Goal: Check status: Check status

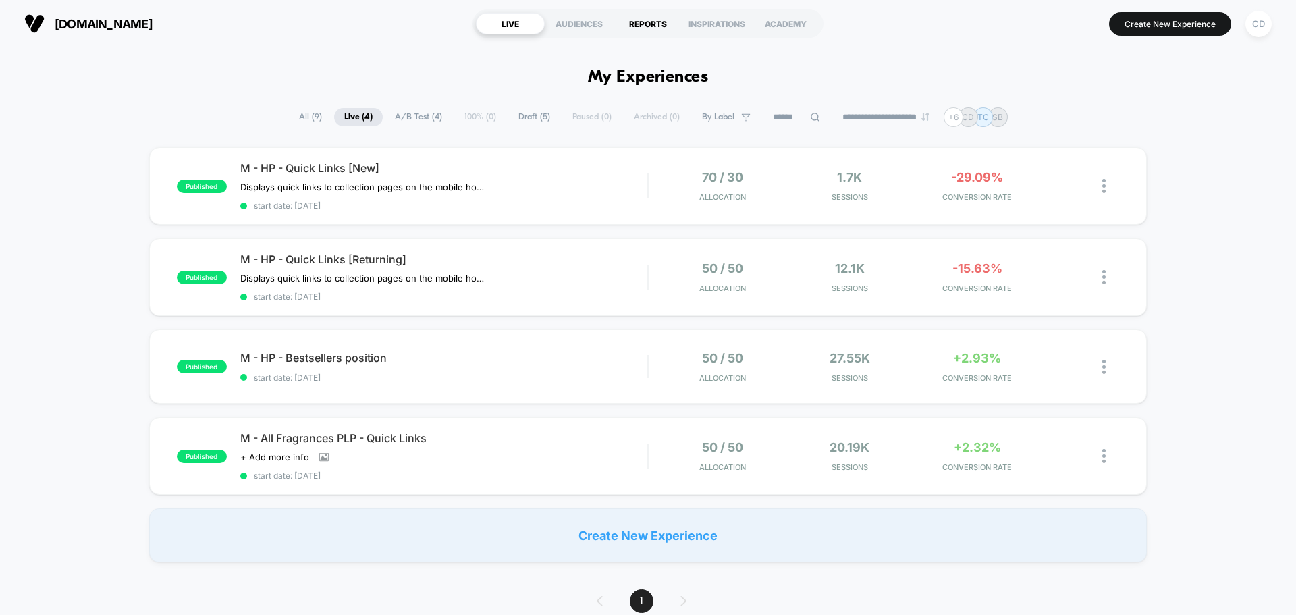
click at [650, 27] on div "REPORTS" at bounding box center [648, 24] width 69 height 22
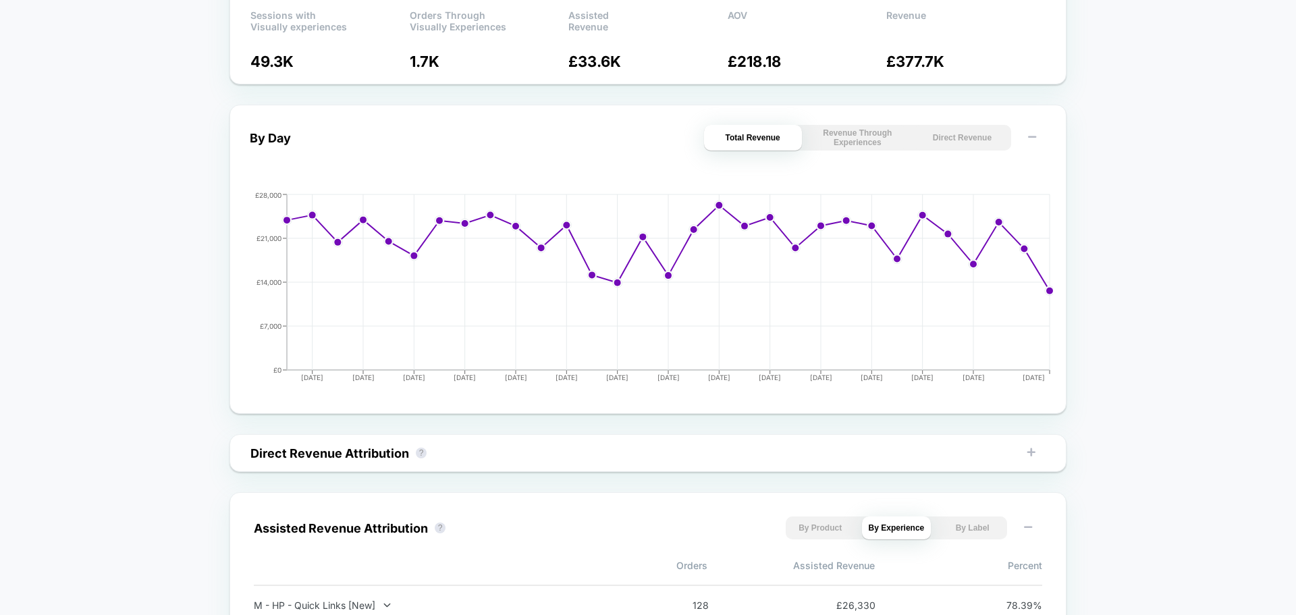
scroll to position [742, 0]
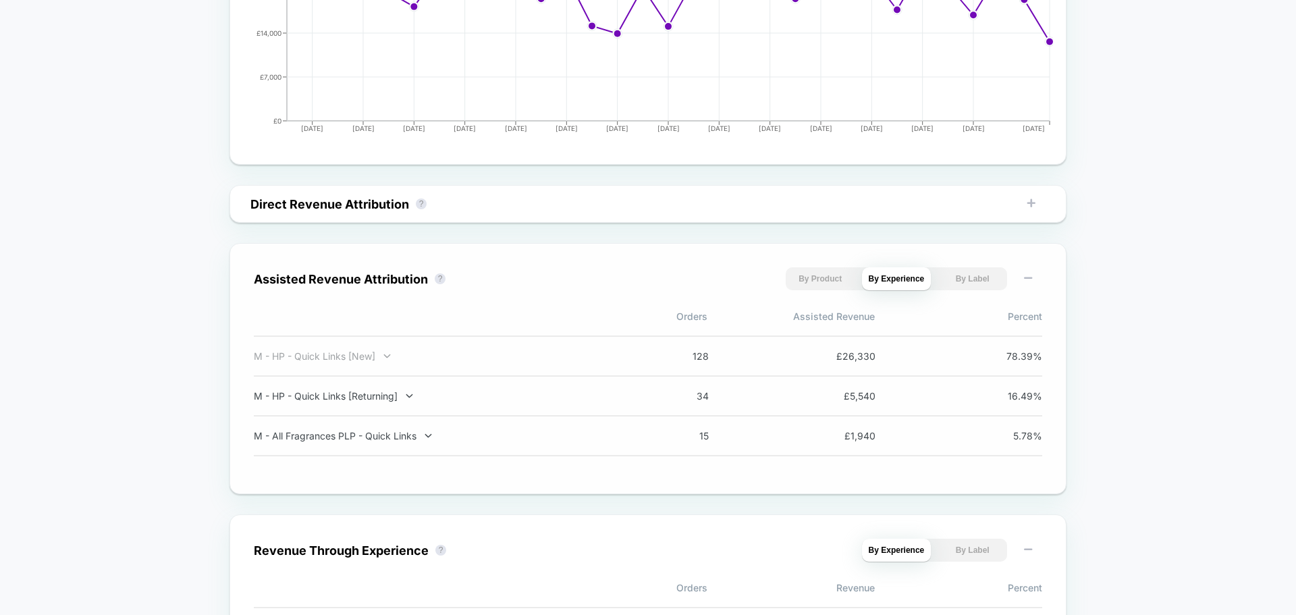
click at [387, 356] on icon at bounding box center [387, 356] width 7 height 4
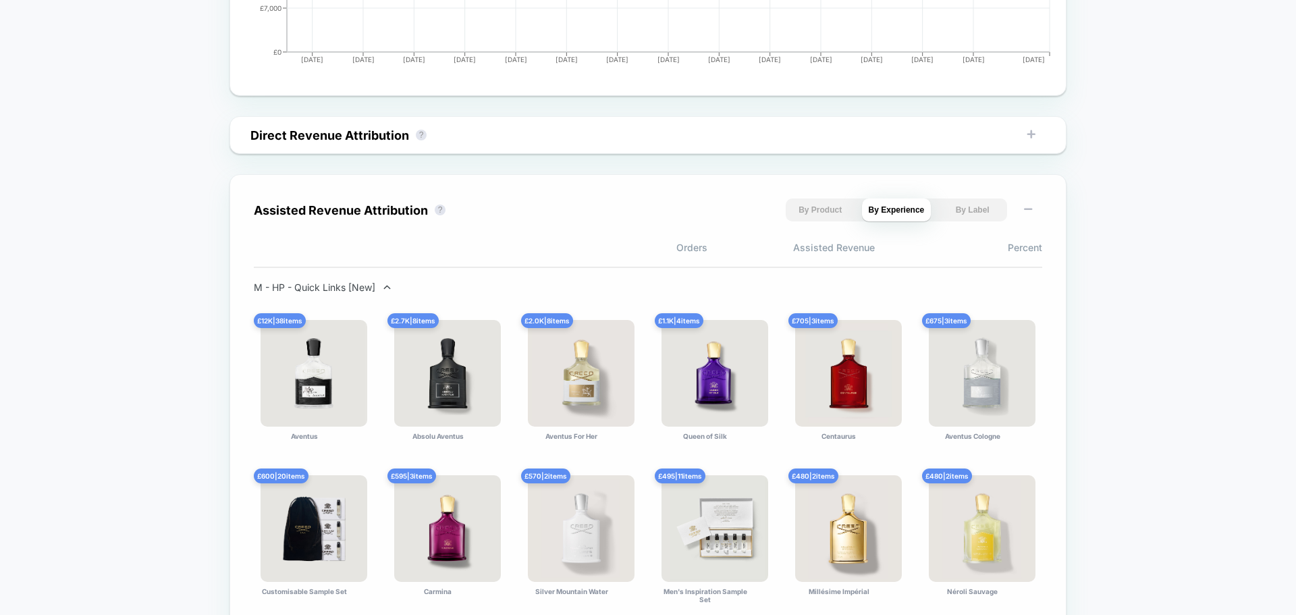
scroll to position [810, 0]
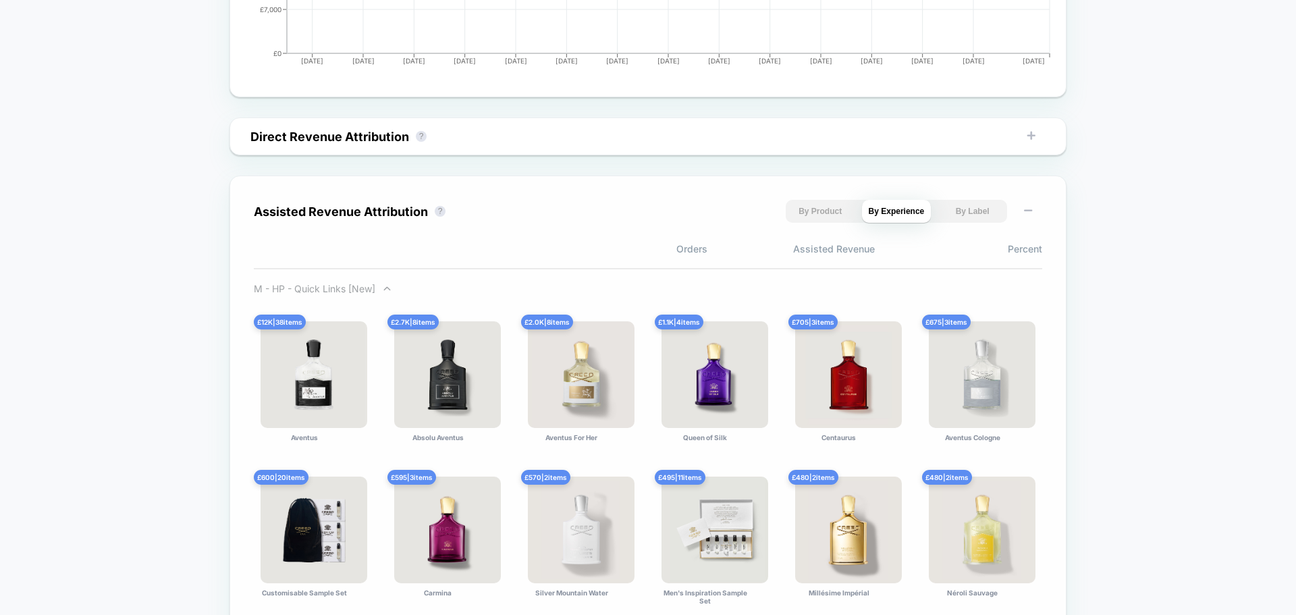
click at [322, 288] on div "M - HP - Quick Links [New]" at bounding box center [431, 288] width 355 height 11
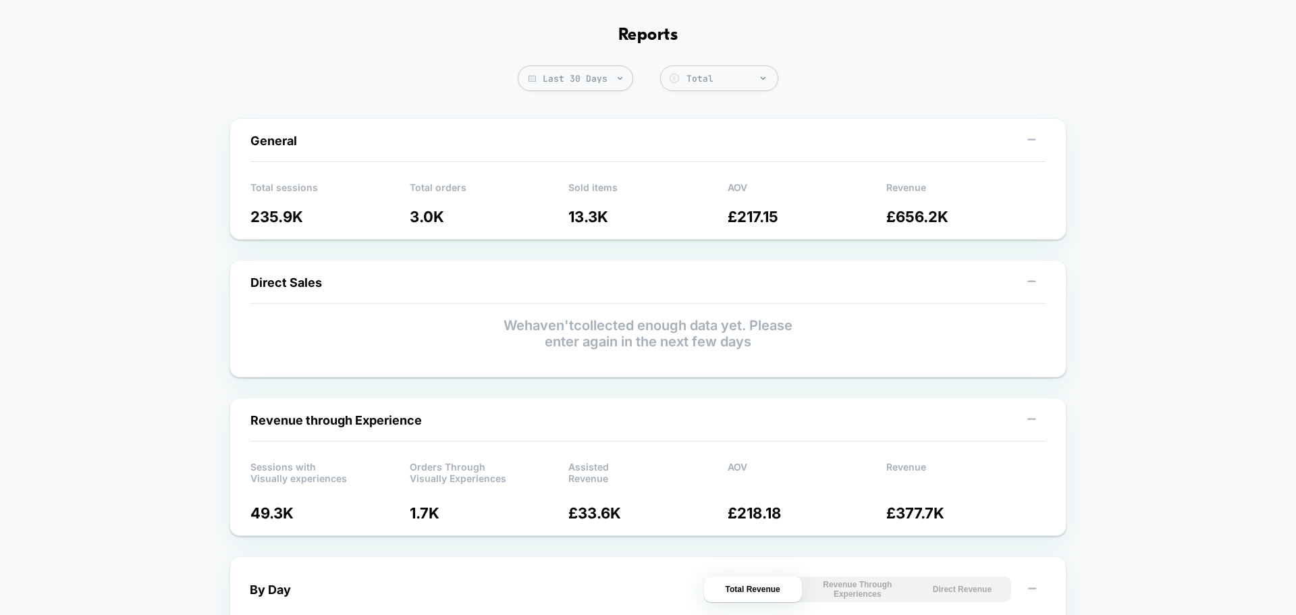
scroll to position [0, 0]
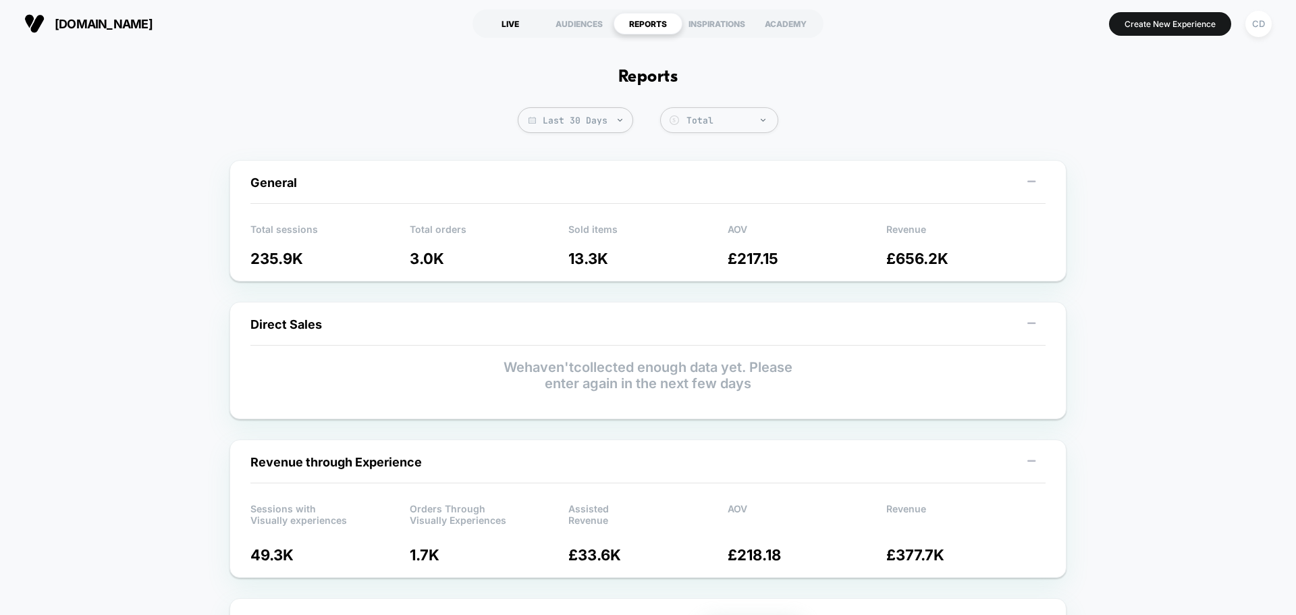
click at [521, 24] on div "LIVE" at bounding box center [510, 24] width 69 height 22
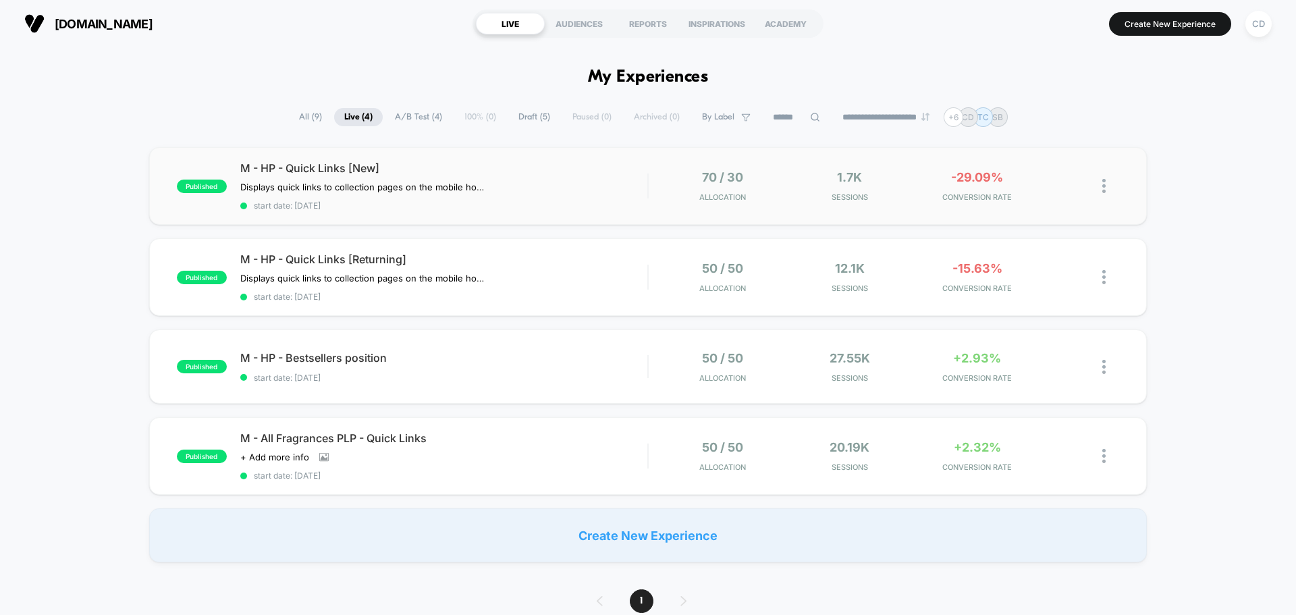
click at [364, 171] on span "M - HP - Quick Links [New]" at bounding box center [443, 167] width 407 height 13
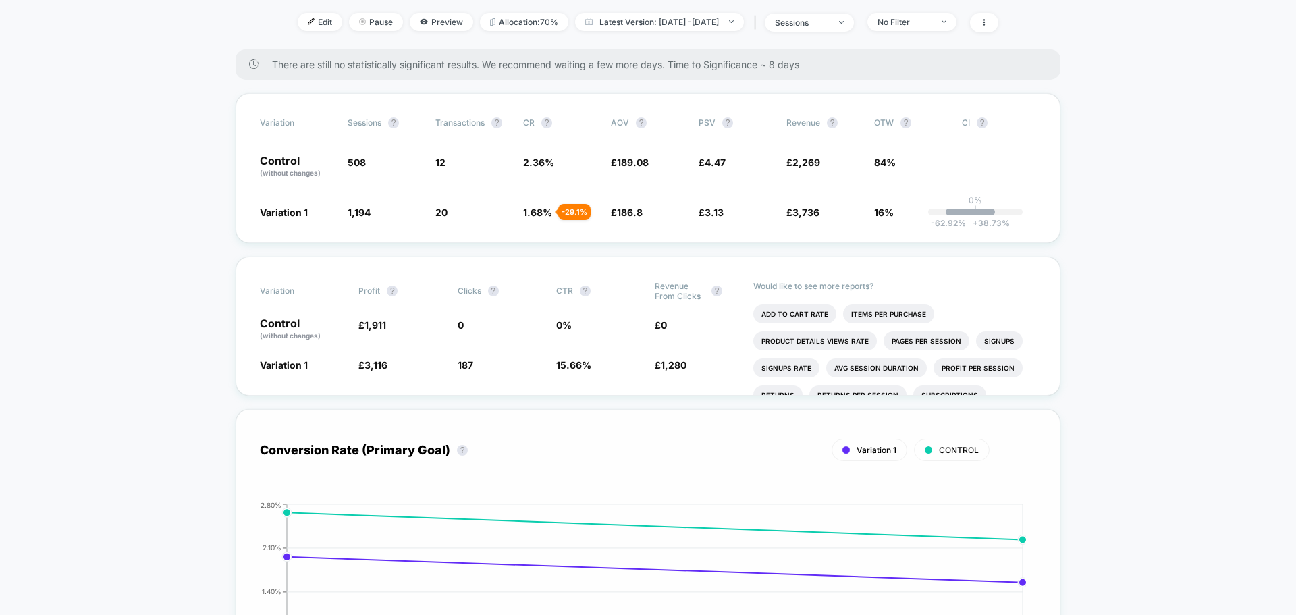
scroll to position [135, 0]
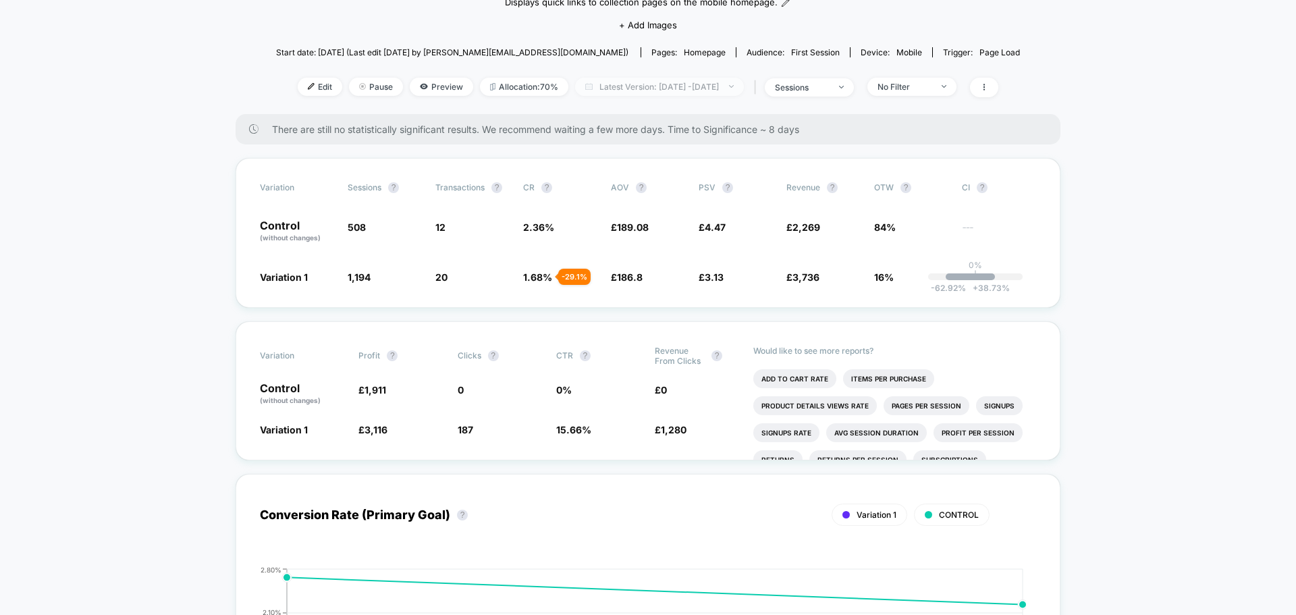
click at [599, 89] on span "Latest Version: [DATE] - [DATE]" at bounding box center [659, 87] width 169 height 18
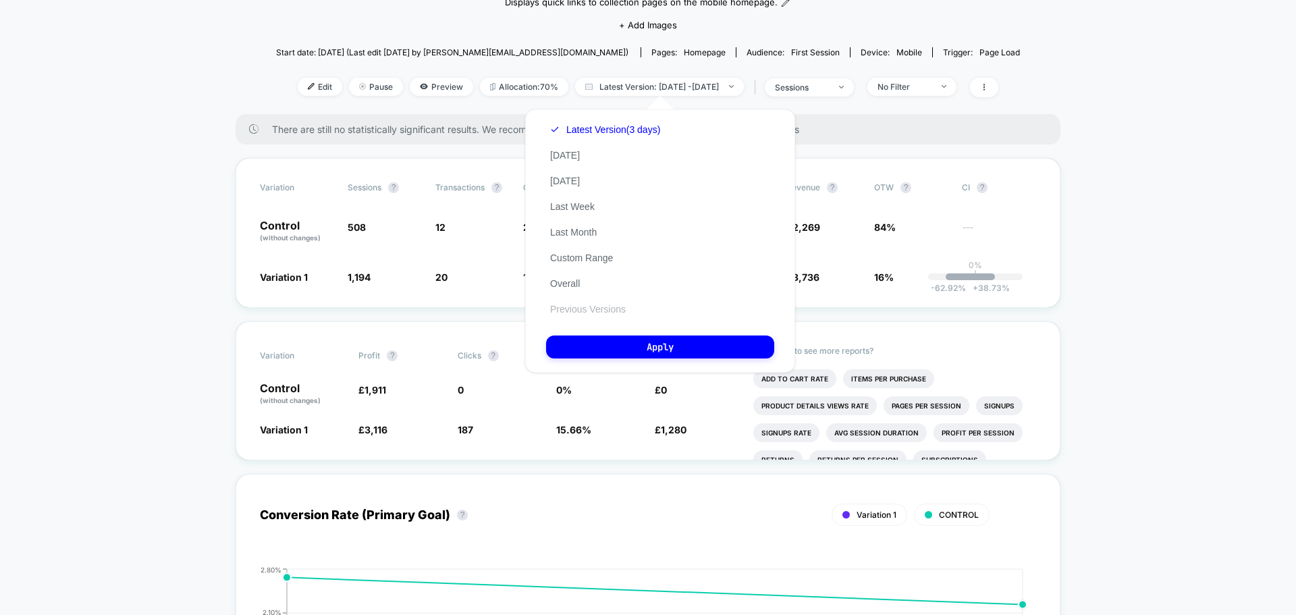
click at [589, 311] on button "Previous Versions" at bounding box center [588, 309] width 84 height 12
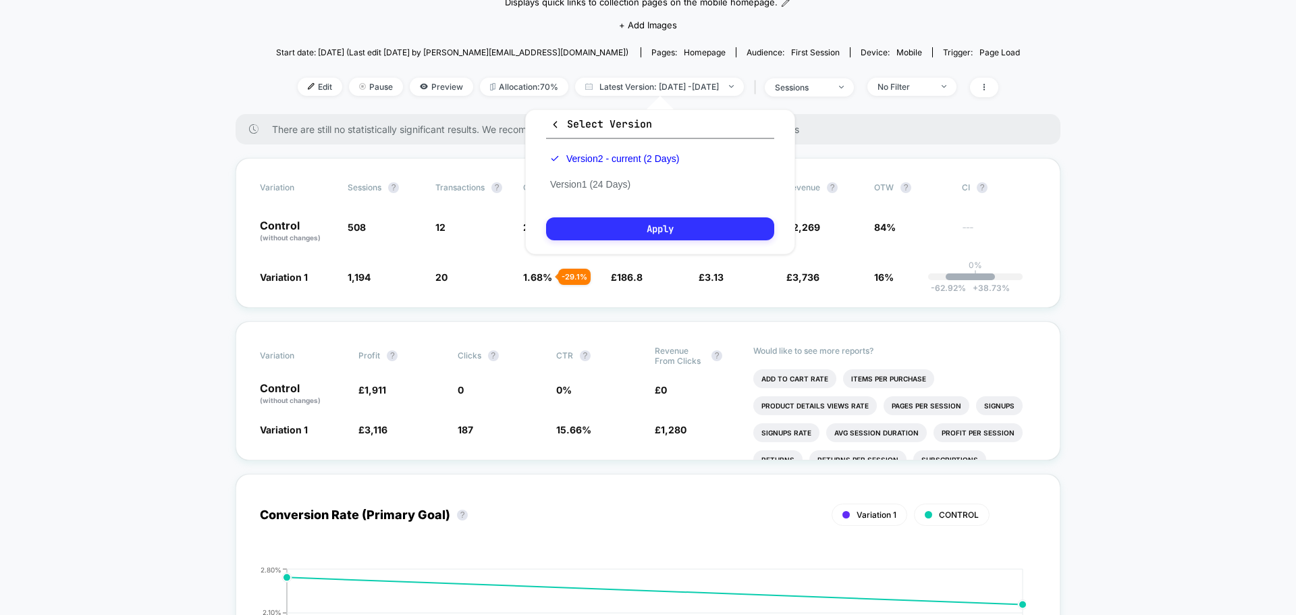
click at [653, 235] on button "Apply" at bounding box center [660, 228] width 228 height 23
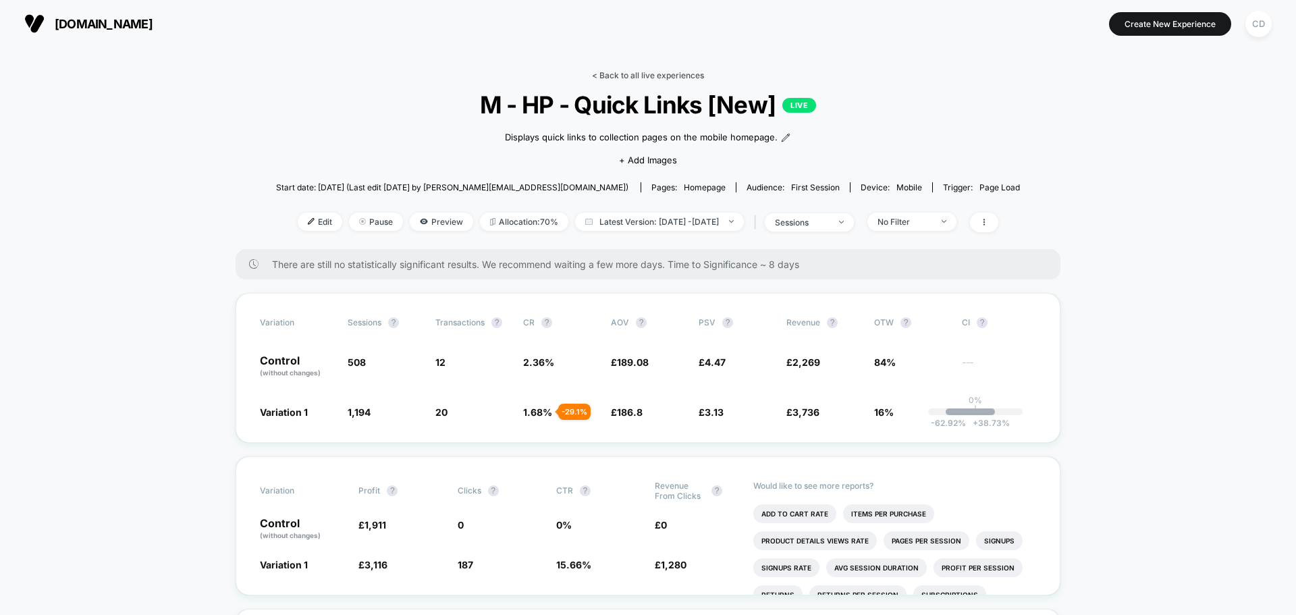
click at [618, 74] on link "< Back to all live experiences" at bounding box center [648, 75] width 112 height 10
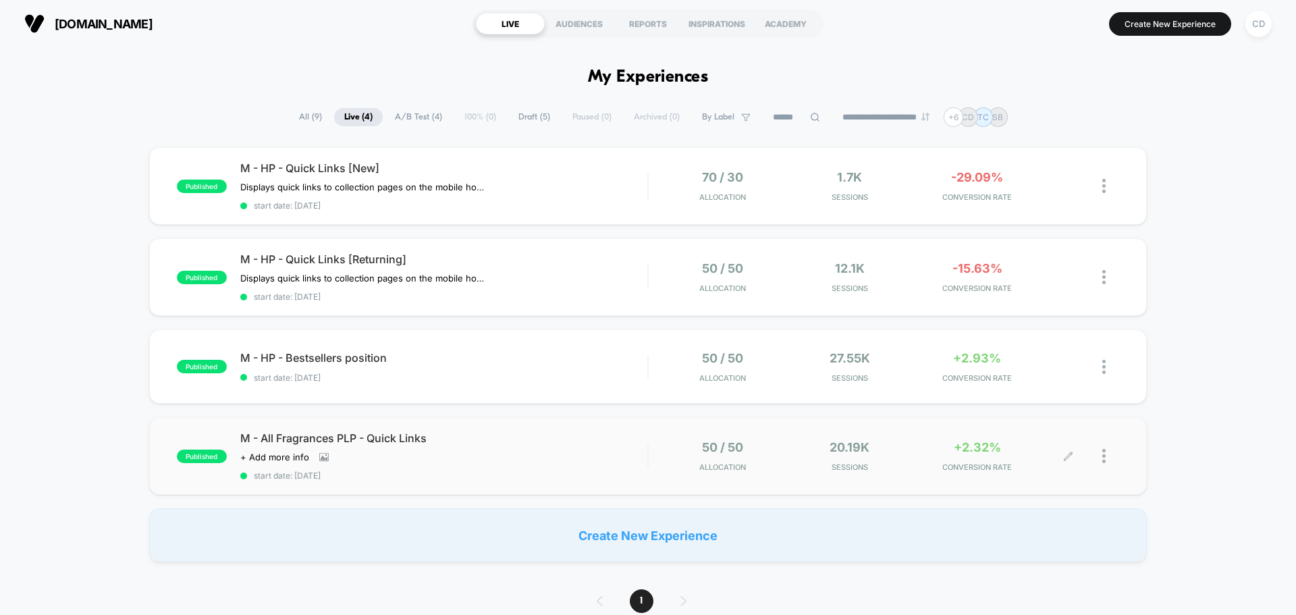
click at [1106, 451] on div at bounding box center [1110, 456] width 17 height 32
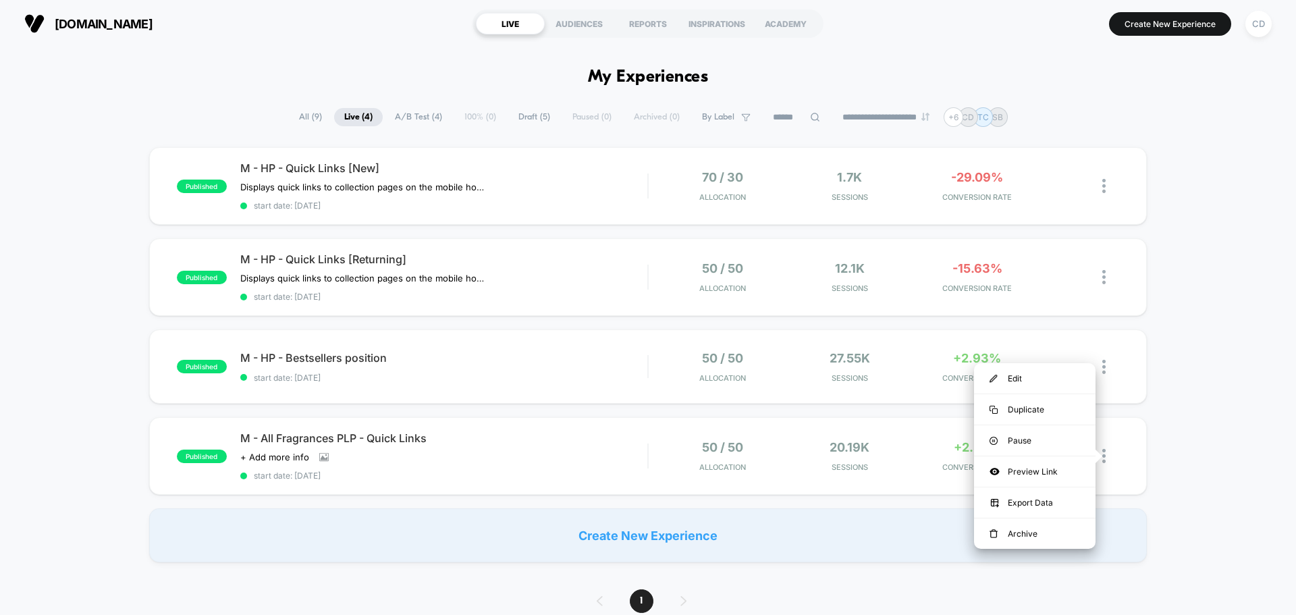
click at [1150, 435] on div "published M - HP - Quick Links [New] Displays quick links to collection pages o…" at bounding box center [648, 354] width 1296 height 415
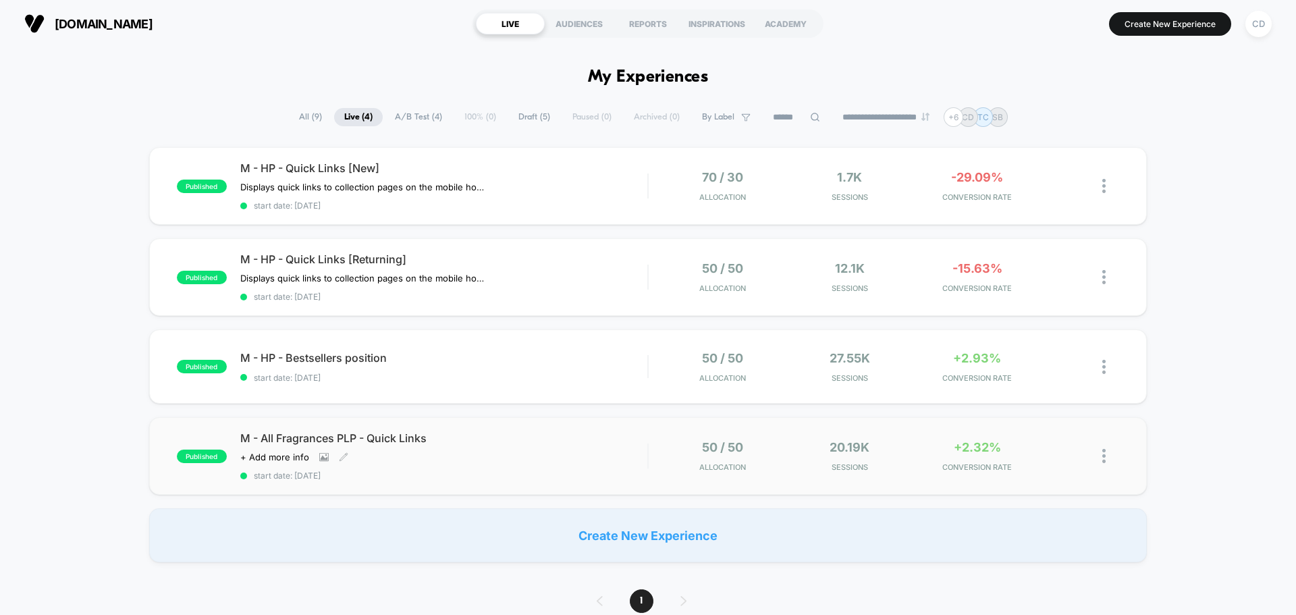
click at [457, 444] on span "M - All Fragrances PLP - Quick Links" at bounding box center [443, 437] width 407 height 13
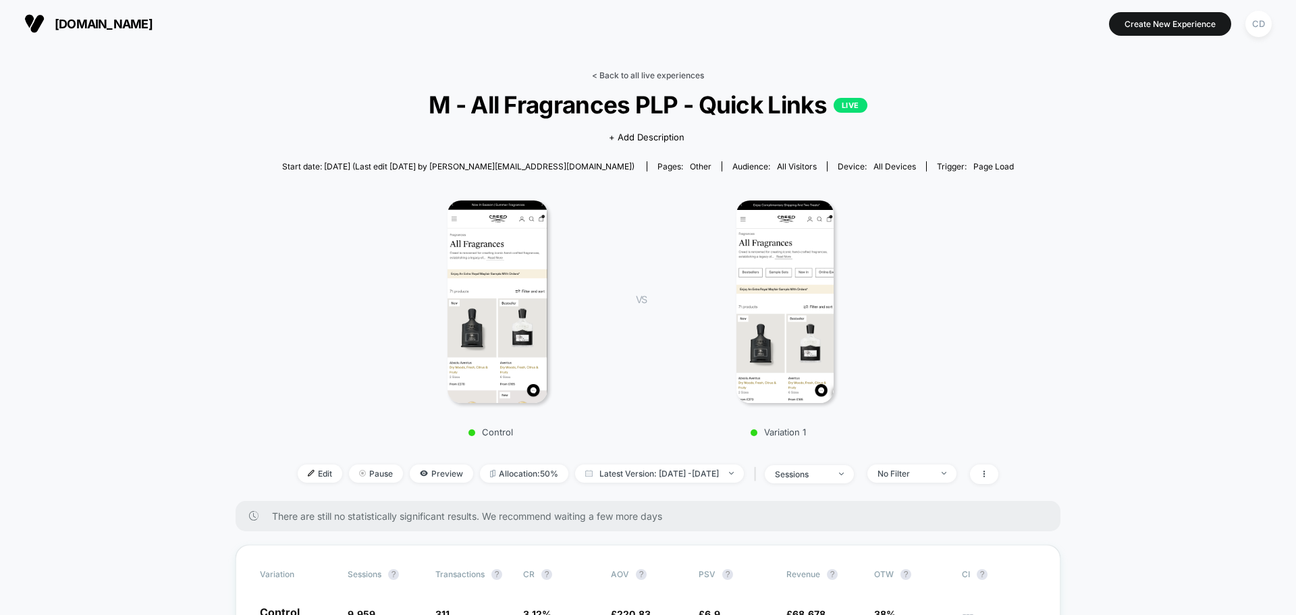
click at [647, 73] on link "< Back to all live experiences" at bounding box center [648, 75] width 112 height 10
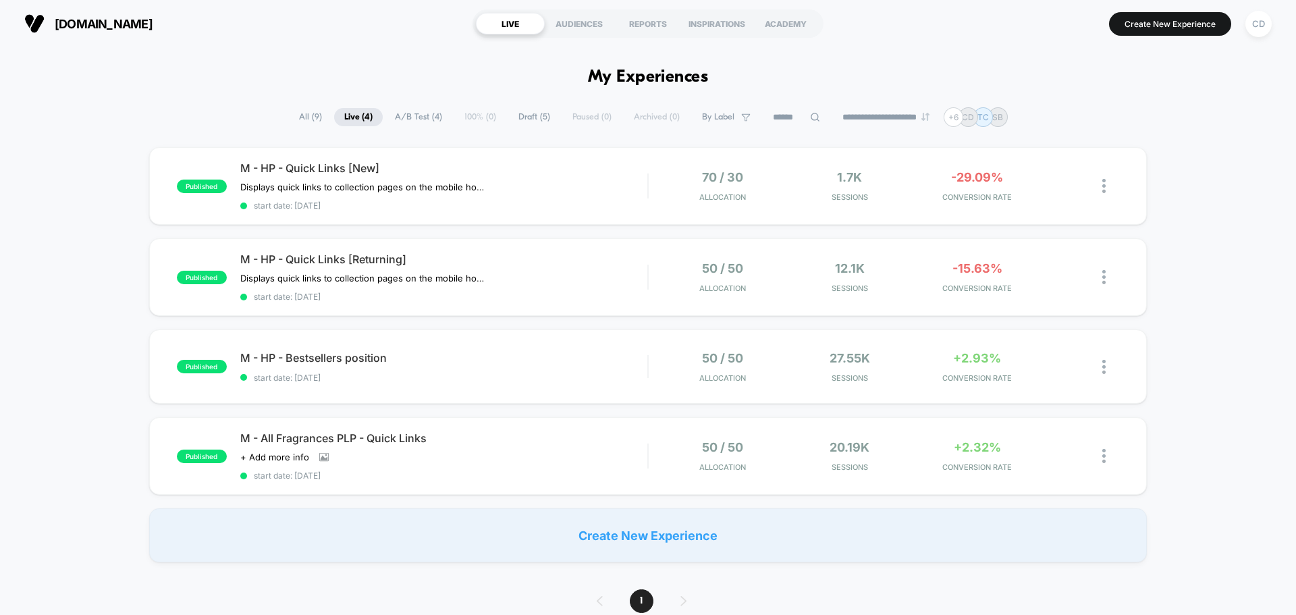
click at [534, 117] on span "Draft ( 5 )" at bounding box center [534, 117] width 52 height 18
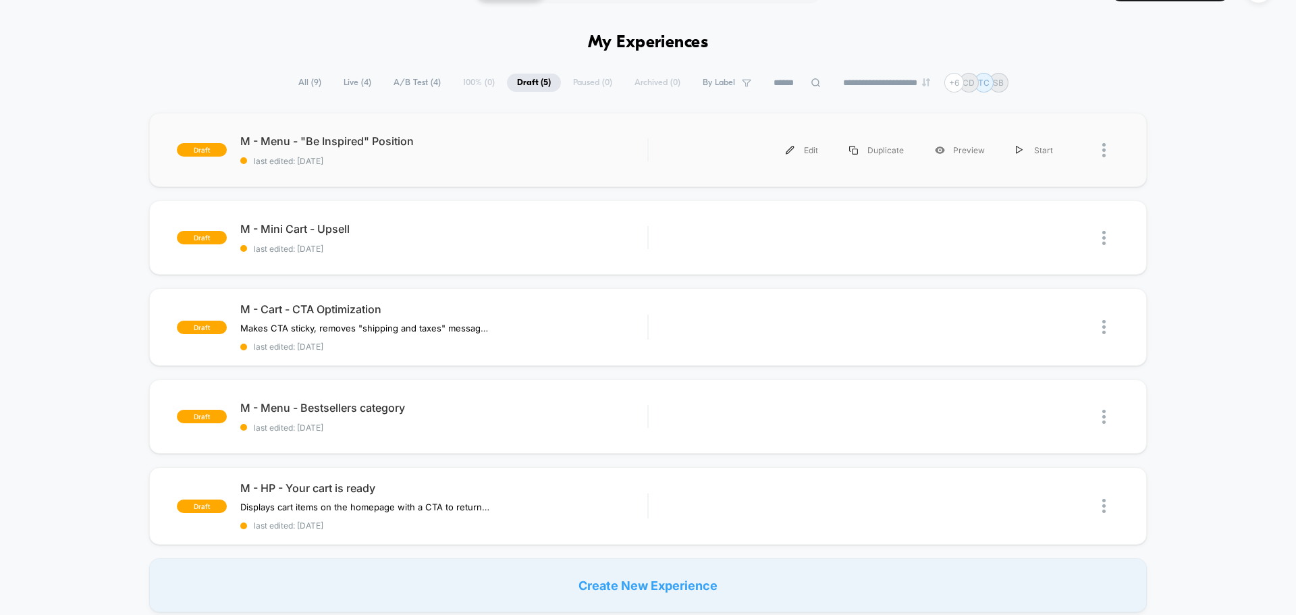
scroll to position [67, 0]
